Goal: Transaction & Acquisition: Purchase product/service

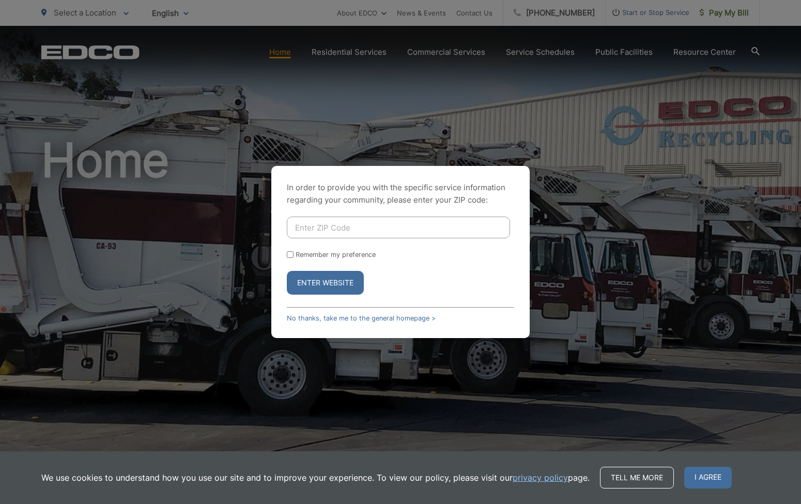
click at [315, 231] on input "Enter ZIP Code" at bounding box center [398, 228] width 223 height 22
type input "9"
type input "92069-3111"
click at [290, 256] on input "Remember my preference" at bounding box center [290, 254] width 7 height 7
checkbox input "true"
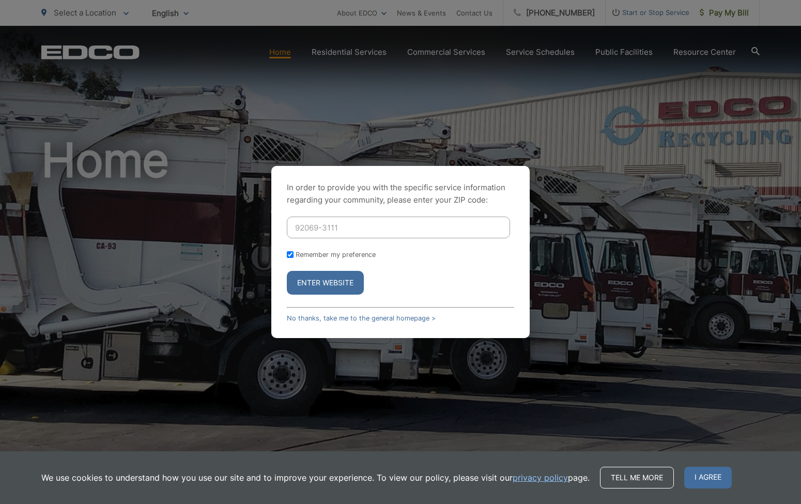
click at [308, 283] on button "Enter Website" at bounding box center [325, 283] width 77 height 24
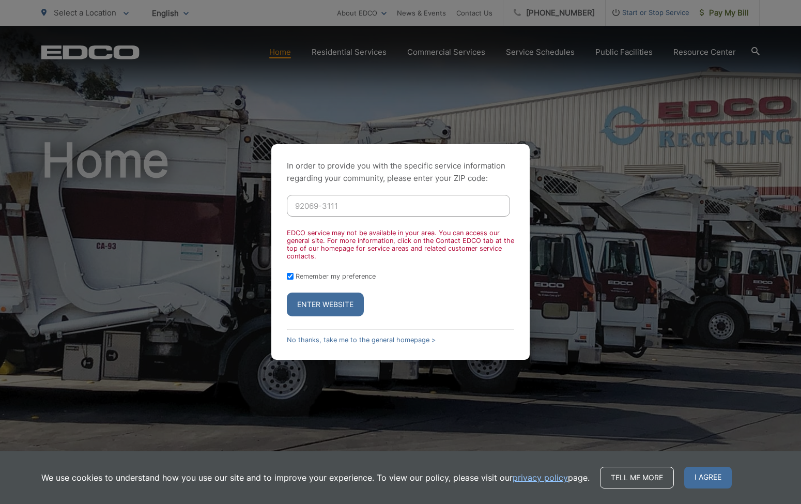
click at [345, 202] on input "92069-3111" at bounding box center [398, 206] width 223 height 22
type input "92069"
click at [317, 303] on button "Enter Website" at bounding box center [325, 305] width 77 height 24
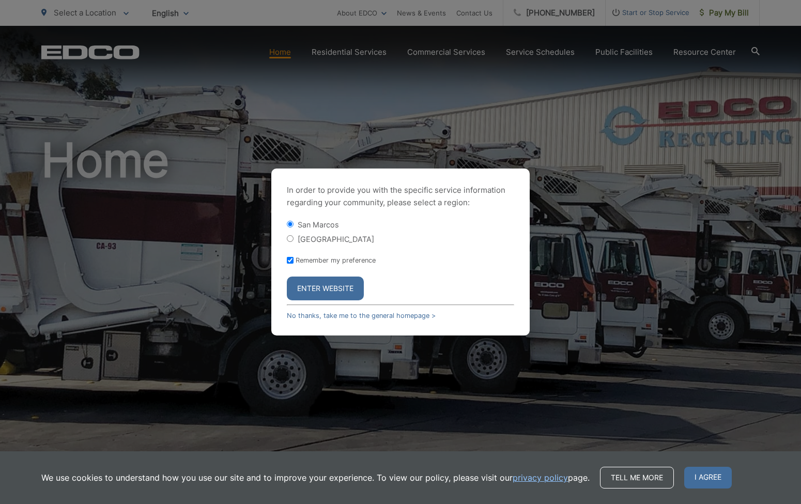
click at [319, 287] on button "Enter Website" at bounding box center [325, 289] width 77 height 24
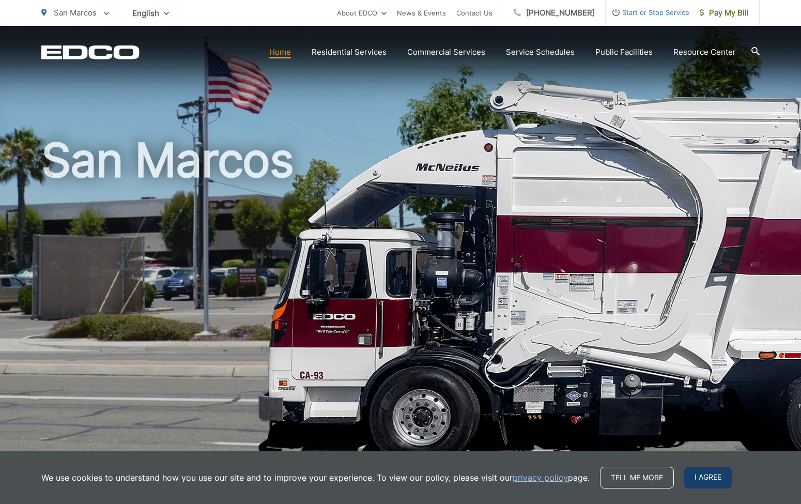
click at [703, 475] on span "I agree" at bounding box center [708, 478] width 48 height 22
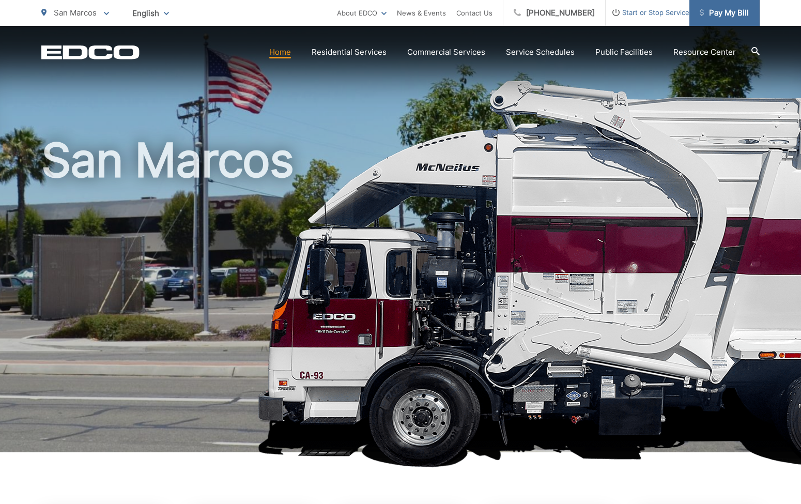
click at [734, 7] on span "Pay My Bill" at bounding box center [724, 13] width 49 height 12
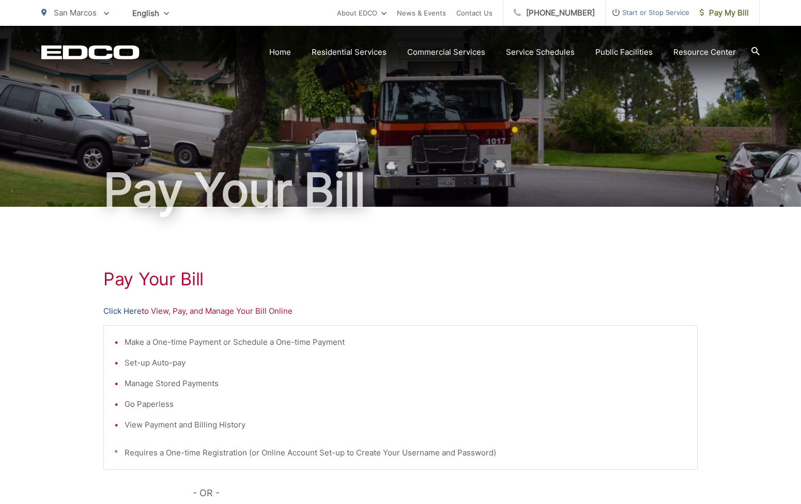
click at [118, 311] on link "Click Here" at bounding box center [122, 311] width 38 height 12
